Goal: Task Accomplishment & Management: Complete application form

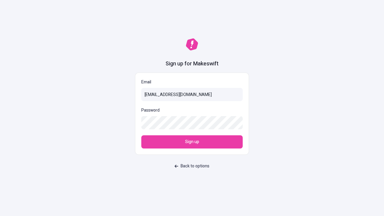
type input "[EMAIL_ADDRESS][DOMAIN_NAME]"
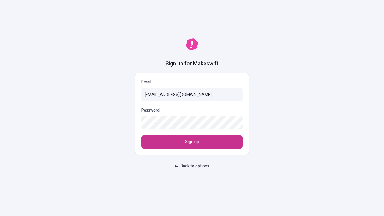
click at [192, 142] on span "Sign up" at bounding box center [192, 142] width 14 height 7
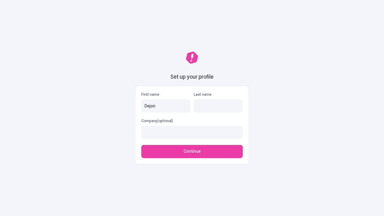
type input "Dejon"
type input "[PERSON_NAME]"
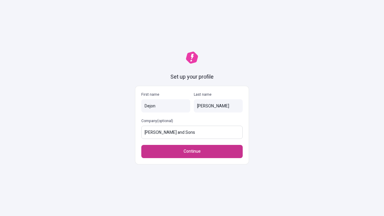
type input "[PERSON_NAME] and Sons"
click at [192, 152] on span "Continue" at bounding box center [192, 151] width 17 height 7
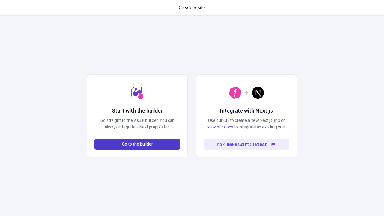
click at [137, 144] on span "Go to the builder" at bounding box center [137, 144] width 31 height 7
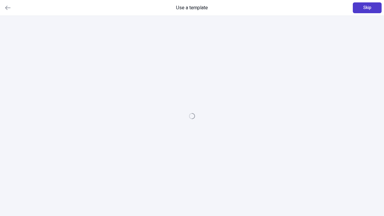
click at [367, 8] on span "Skip" at bounding box center [367, 8] width 8 height 7
